Goal: Check status

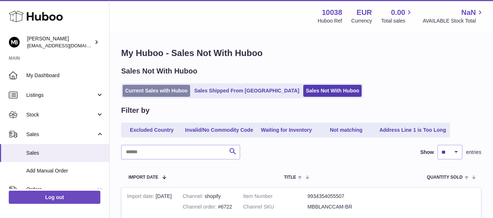
click at [151, 88] on link "Current Sales with Huboo" at bounding box center [156, 91] width 67 height 12
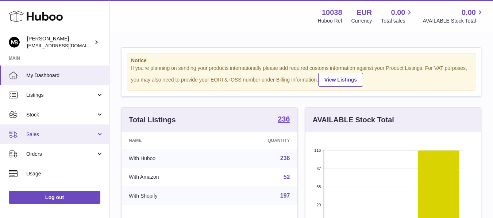
click at [46, 134] on span "Sales" at bounding box center [61, 134] width 70 height 7
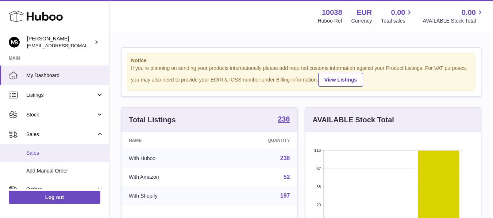
click at [29, 154] on span "Sales" at bounding box center [64, 153] width 77 height 7
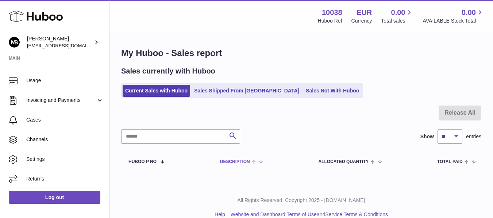
scroll to position [11, 0]
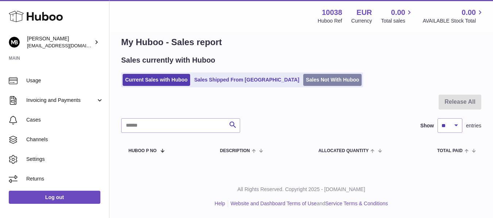
click at [303, 77] on link "Sales Not With Huboo" at bounding box center [332, 80] width 58 height 12
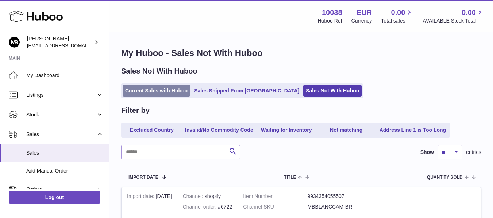
click at [134, 85] on link "Current Sales with Huboo" at bounding box center [156, 91] width 67 height 12
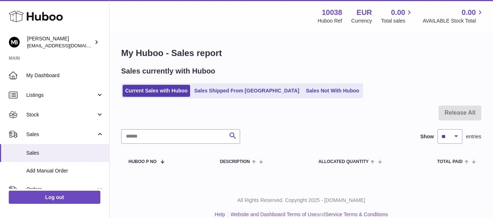
click at [360, 65] on div "My Huboo - Sales report Sales currently with Huboo Current Sales with Huboo Sal…" at bounding box center [300, 110] width 383 height 154
drag, startPoint x: 382, startPoint y: 56, endPoint x: 377, endPoint y: 50, distance: 8.3
click at [384, 56] on h1 "My Huboo - Sales report" at bounding box center [301, 53] width 360 height 12
click at [365, 74] on div "Sales currently with Huboo" at bounding box center [301, 71] width 360 height 10
click at [385, 66] on div "My Huboo - Sales report Sales currently with Huboo Current Sales with Huboo Sal…" at bounding box center [300, 110] width 383 height 154
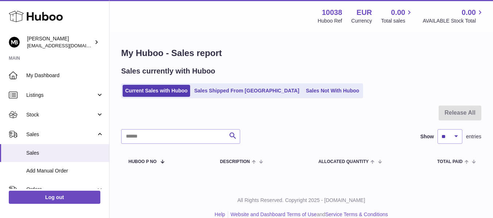
click at [360, 60] on div "My Huboo - Sales report Sales currently with Huboo Current Sales with Huboo Sal…" at bounding box center [300, 110] width 383 height 154
click at [280, 50] on h1 "My Huboo - Sales report" at bounding box center [301, 53] width 360 height 12
click at [259, 43] on div "My Huboo - Sales report Sales currently with Huboo Current Sales with Huboo Sal…" at bounding box center [300, 110] width 383 height 154
